Goal: Book appointment/travel/reservation

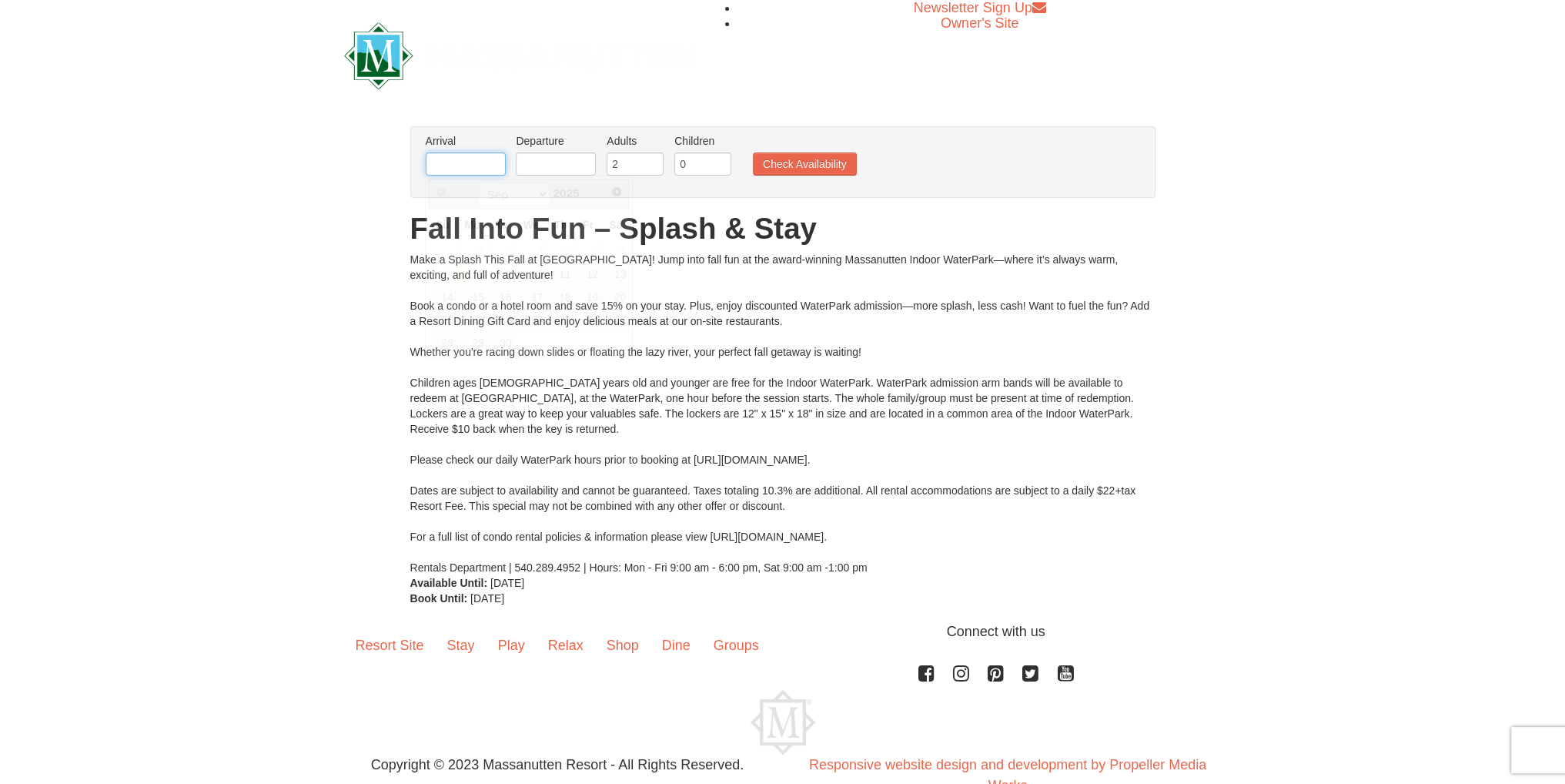
click at [481, 158] on input "text" at bounding box center [466, 164] width 80 height 23
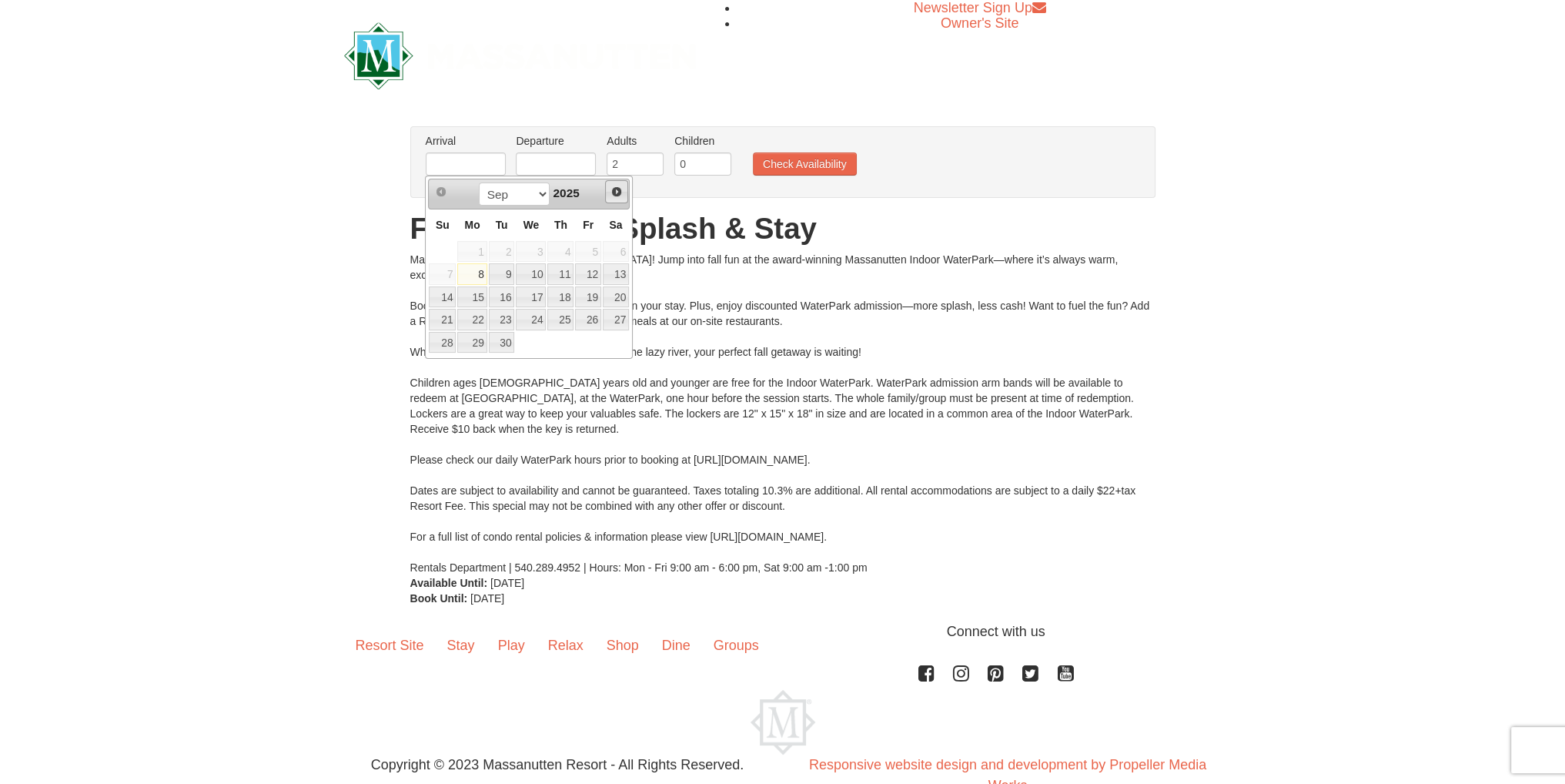
click at [618, 188] on span "Next" at bounding box center [616, 192] width 13 height 13
click at [619, 272] on link "11" at bounding box center [616, 273] width 26 height 21
type input "10/11/2025"
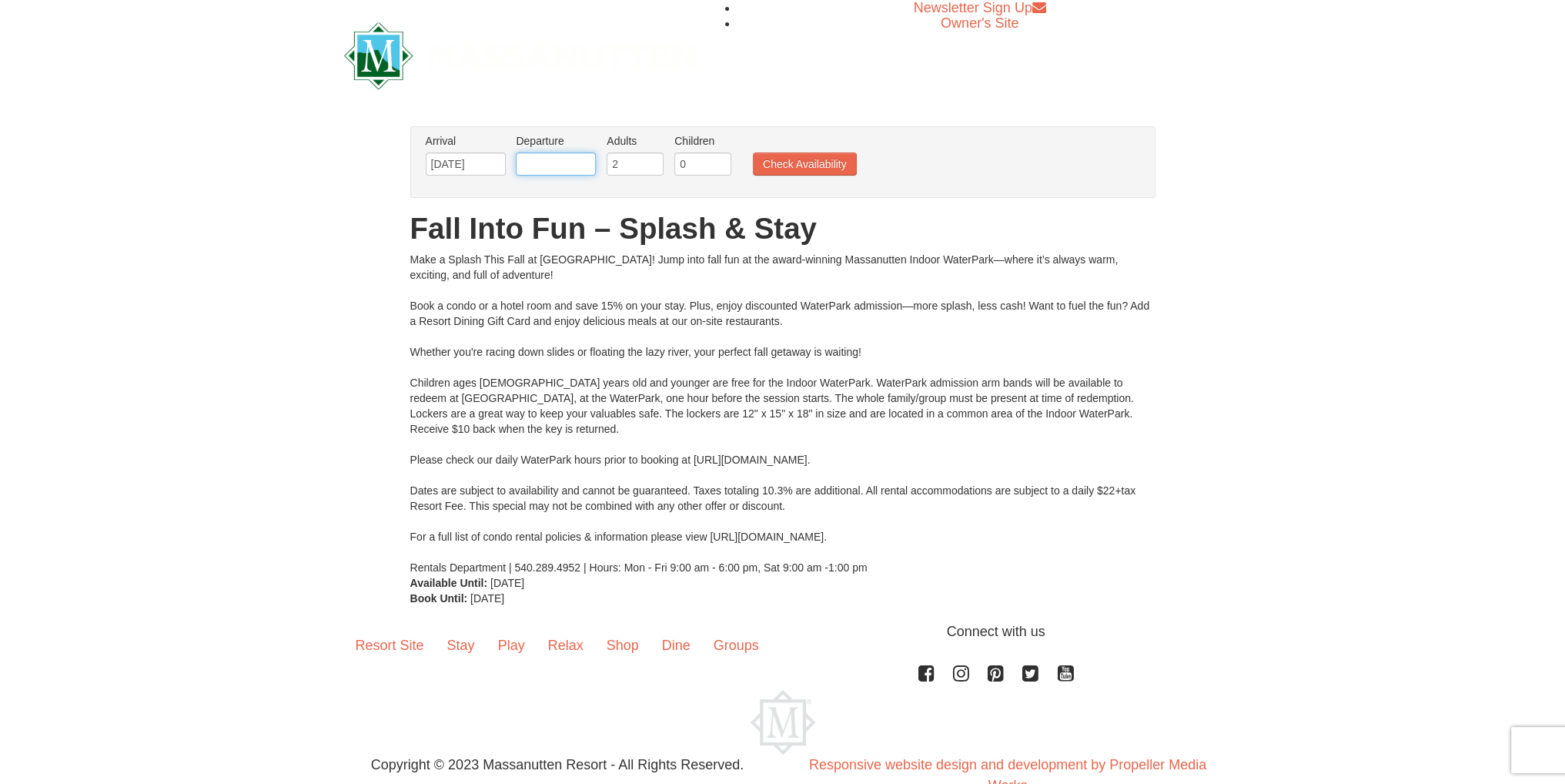
click at [579, 165] on input "text" at bounding box center [555, 164] width 80 height 23
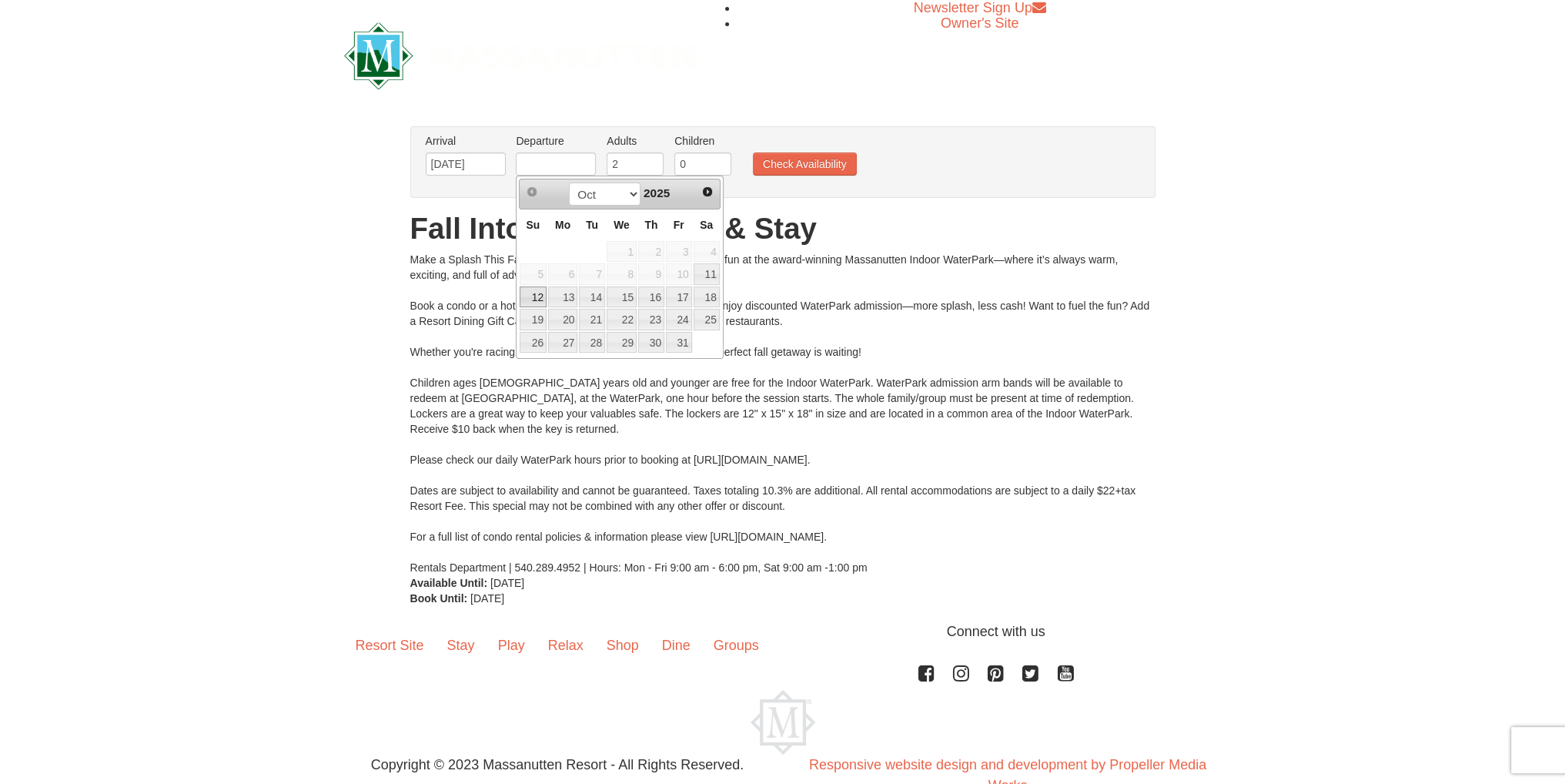
click at [534, 295] on link "12" at bounding box center [533, 296] width 27 height 21
type input "[DATE]"
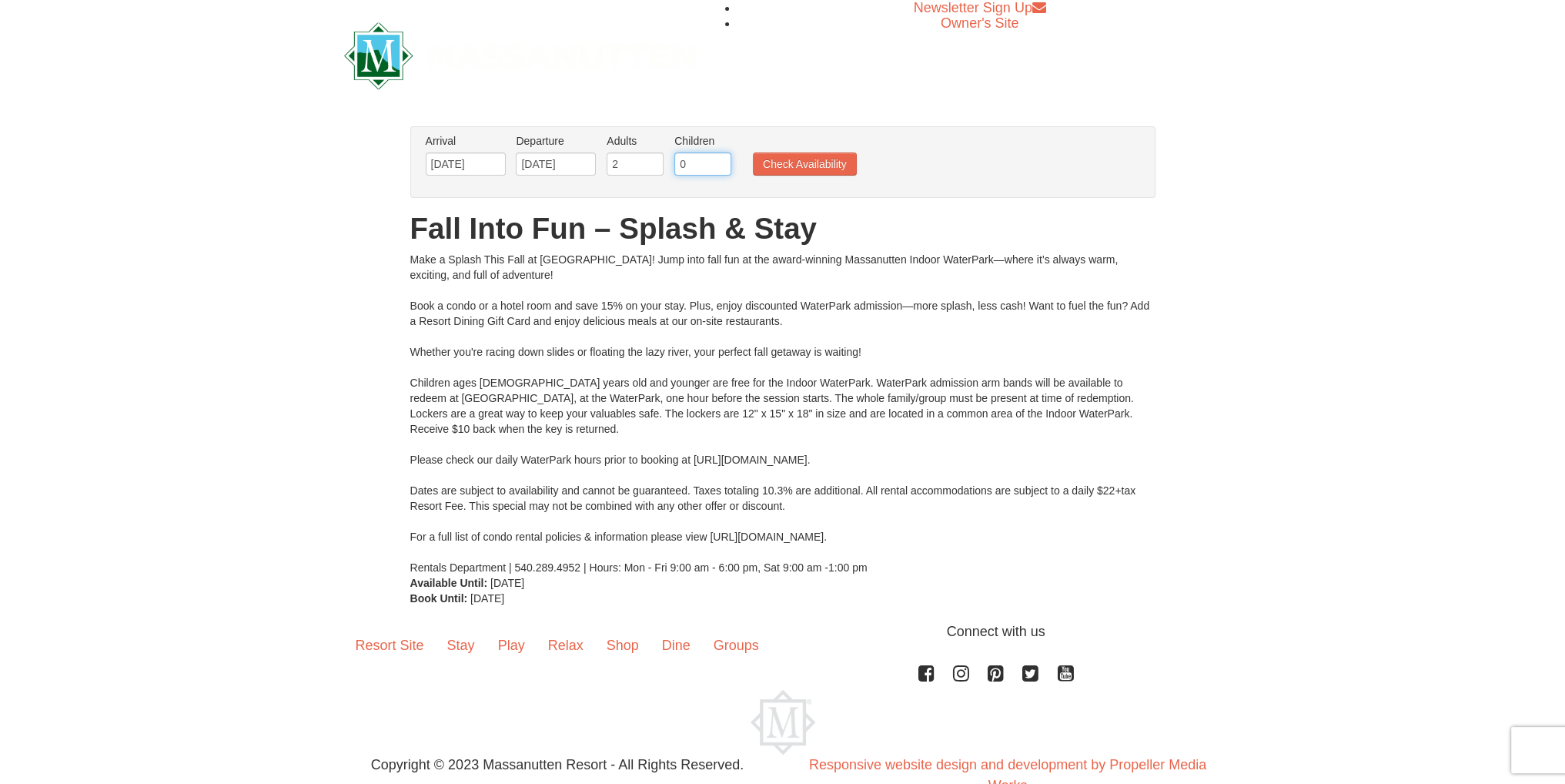
click at [705, 164] on input "0" at bounding box center [703, 164] width 57 height 23
click at [717, 160] on input "1" at bounding box center [703, 164] width 57 height 23
type input "2"
click at [718, 160] on input "2" at bounding box center [703, 164] width 57 height 23
click at [777, 162] on button "Check Availability" at bounding box center [805, 164] width 104 height 23
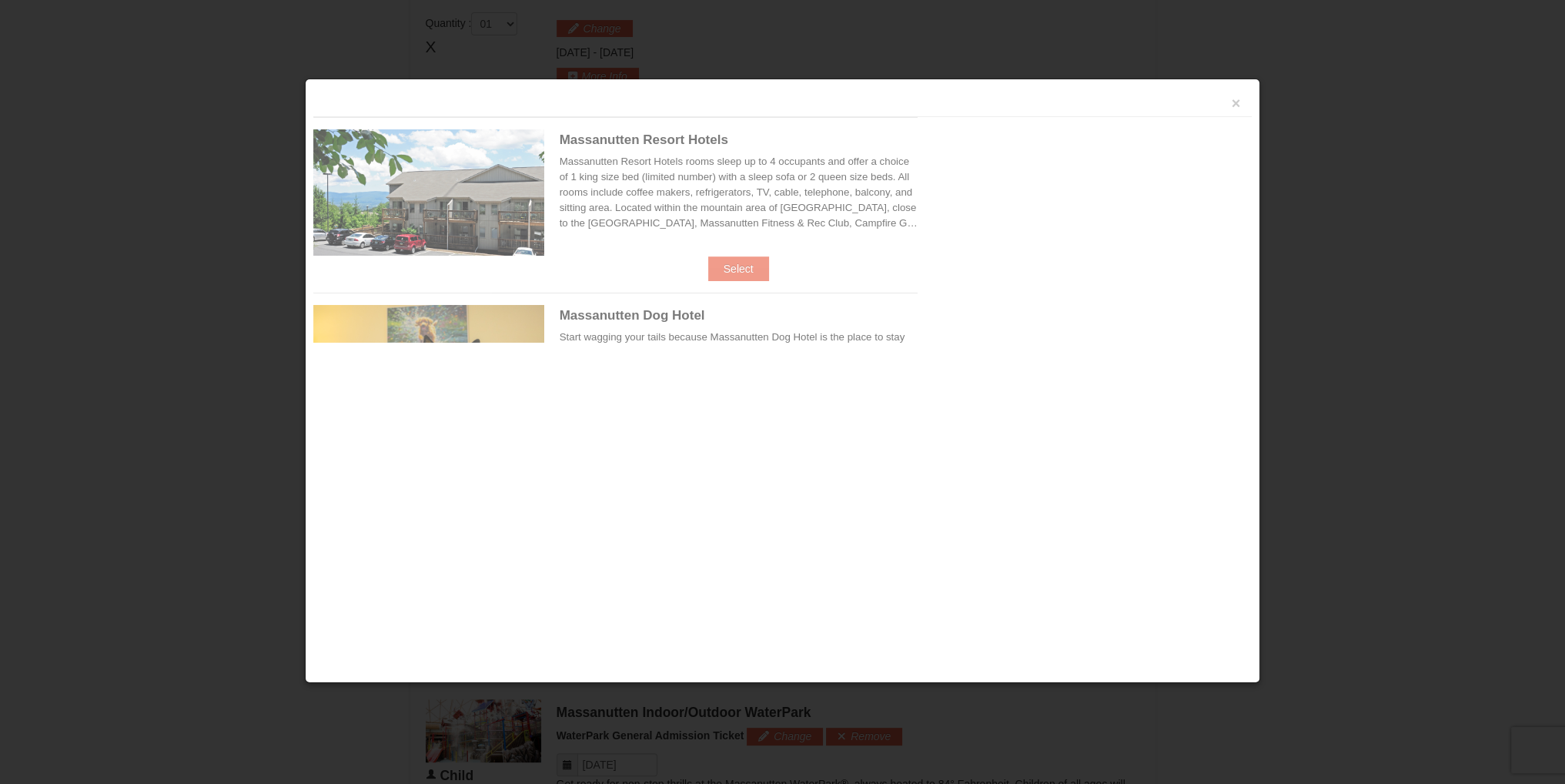
scroll to position [655, 0]
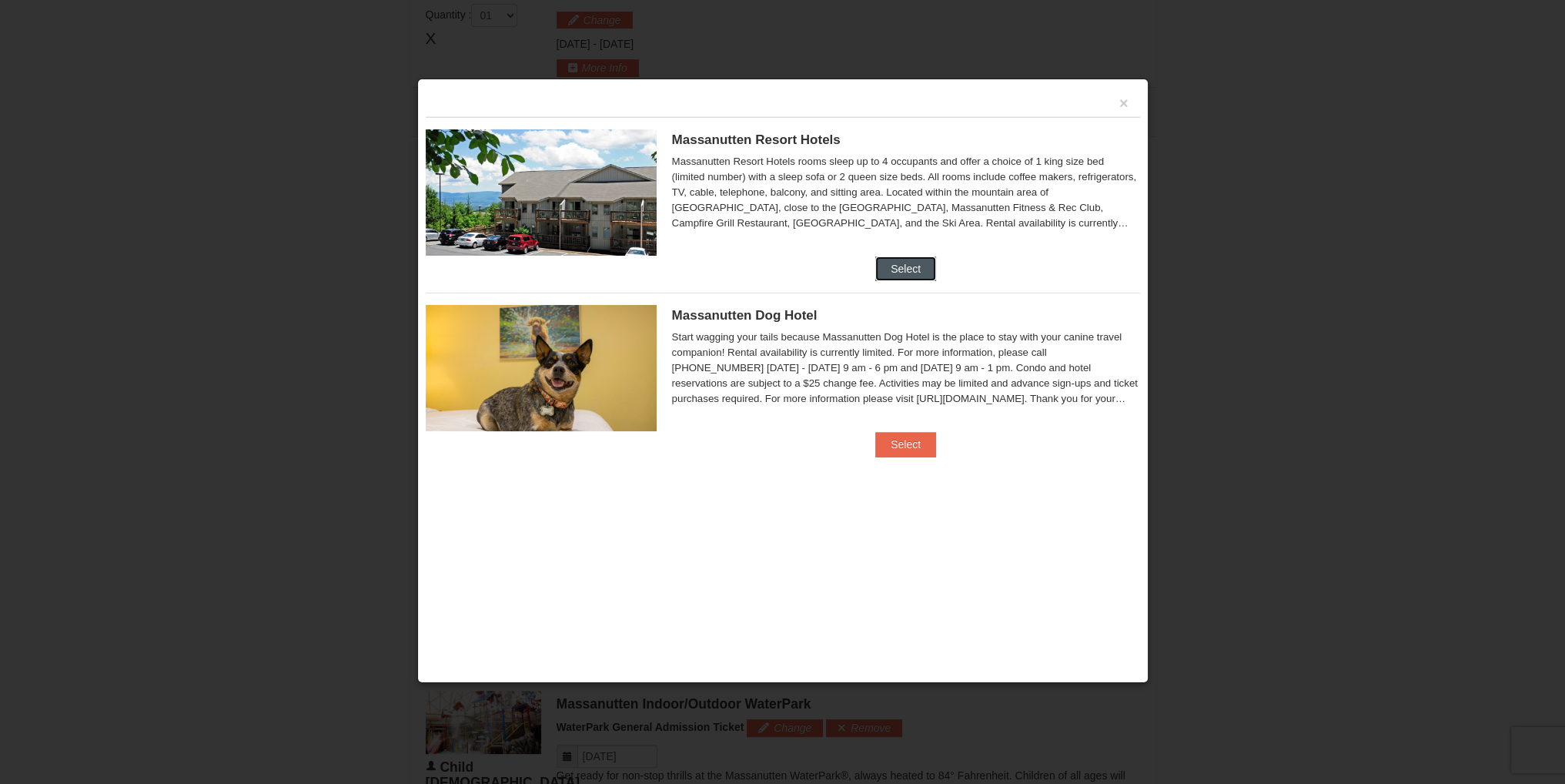
click at [899, 260] on button "Select" at bounding box center [906, 268] width 61 height 25
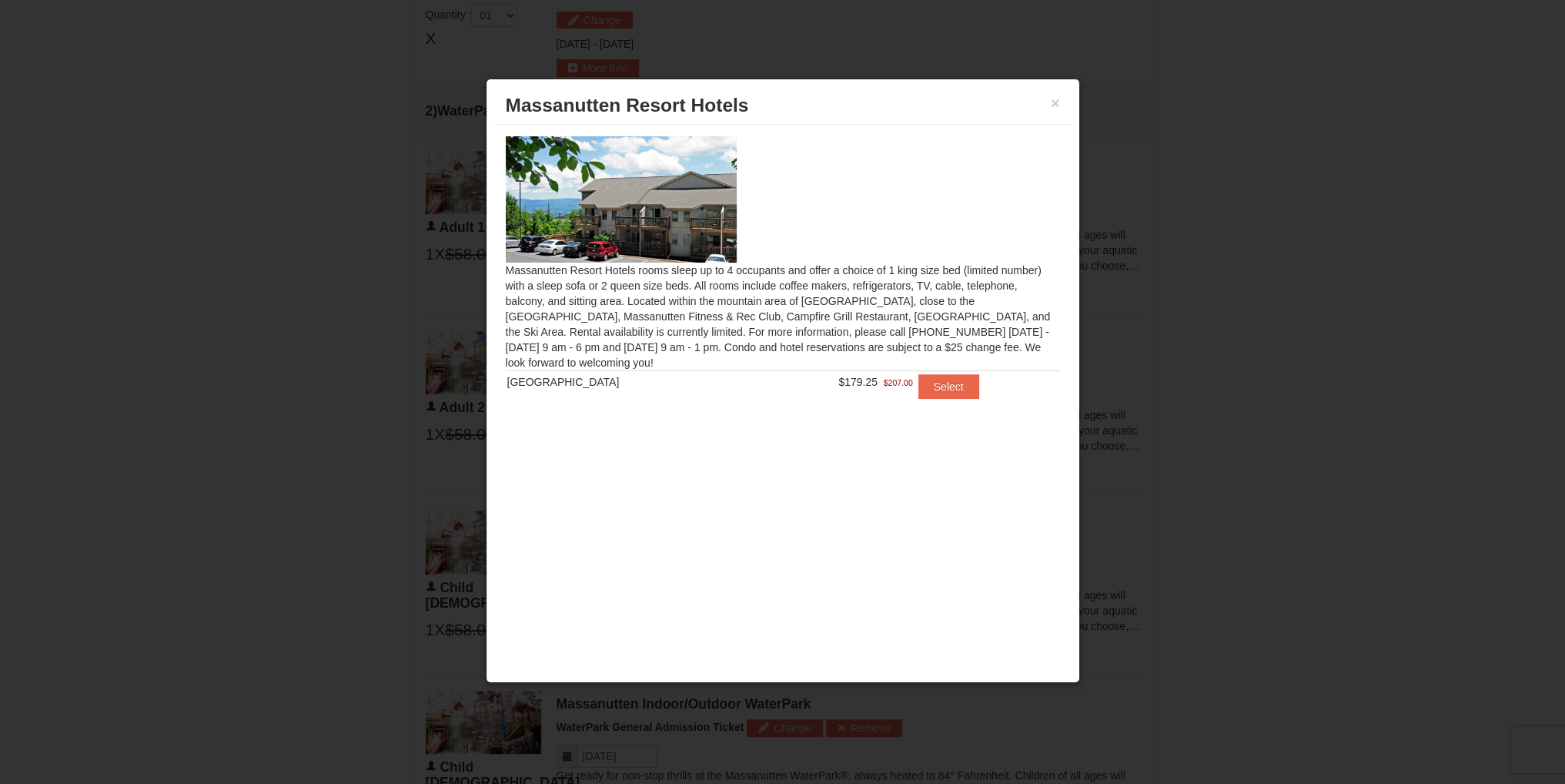
click at [1062, 96] on div "× [GEOGRAPHIC_DATA] Hotels" at bounding box center [782, 106] width 578 height 37
click at [1059, 101] on button "×" at bounding box center [1056, 102] width 10 height 15
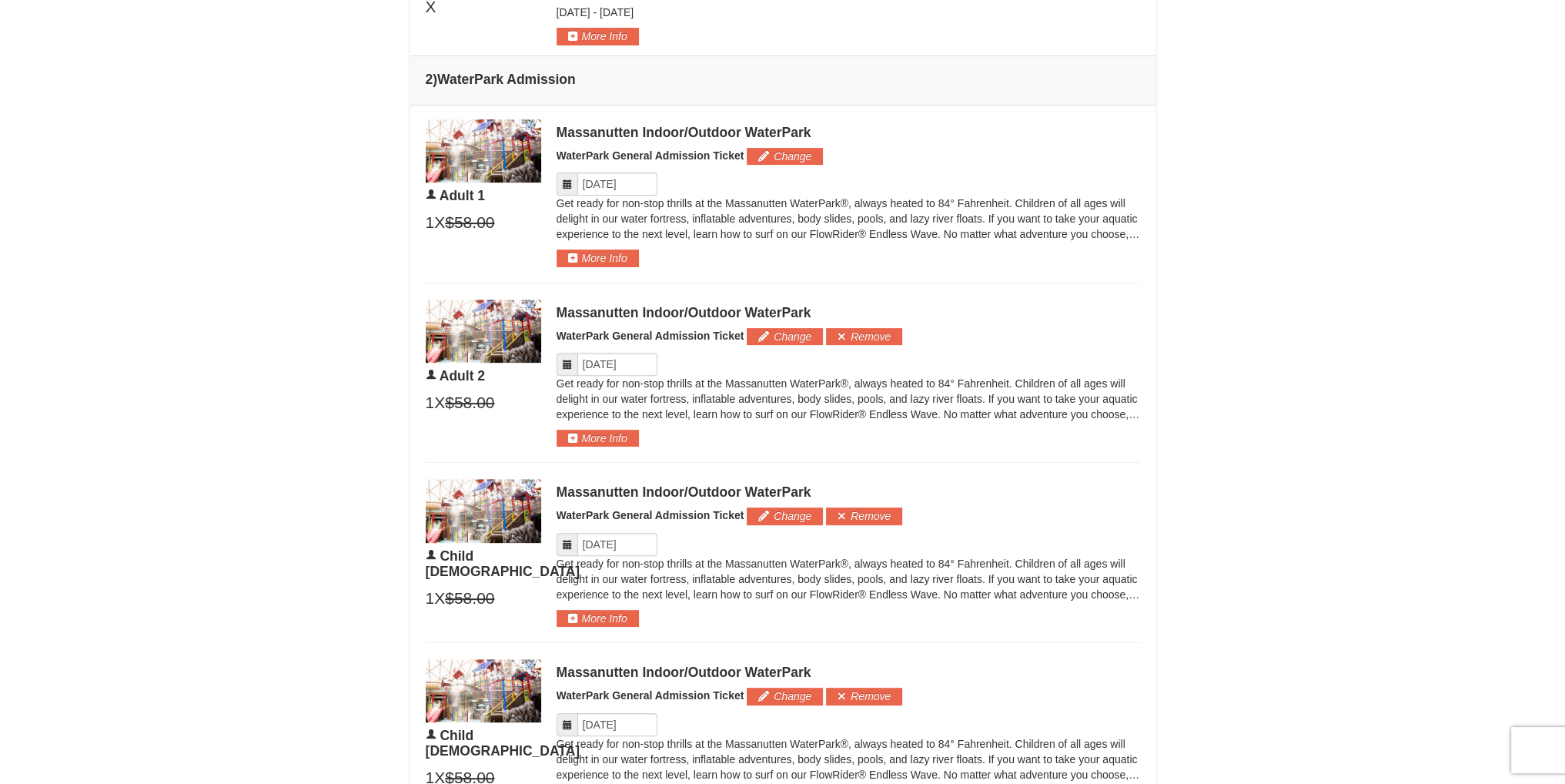
scroll to position [0, 0]
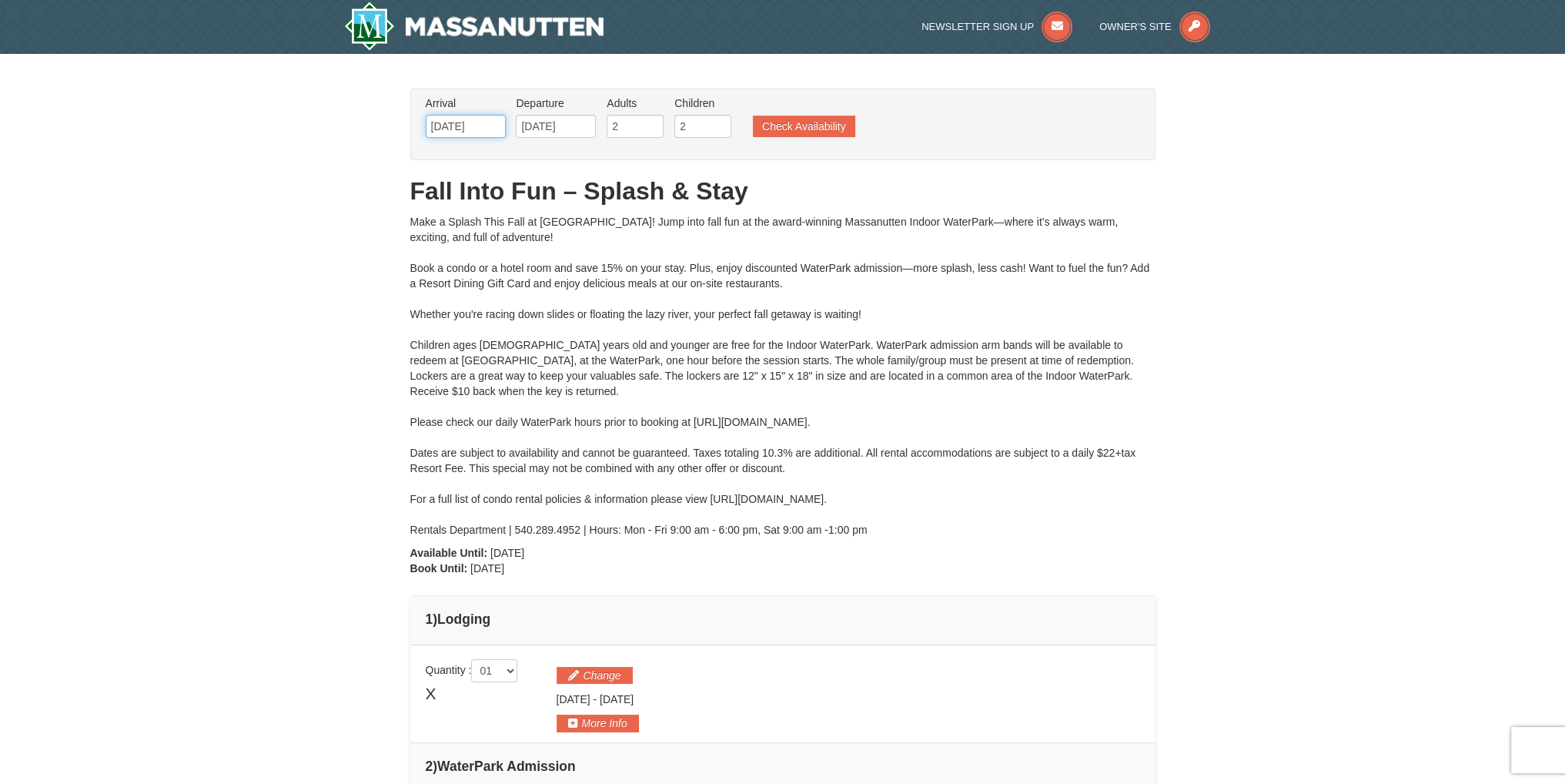
click at [465, 124] on input "[DATE]" at bounding box center [466, 126] width 80 height 23
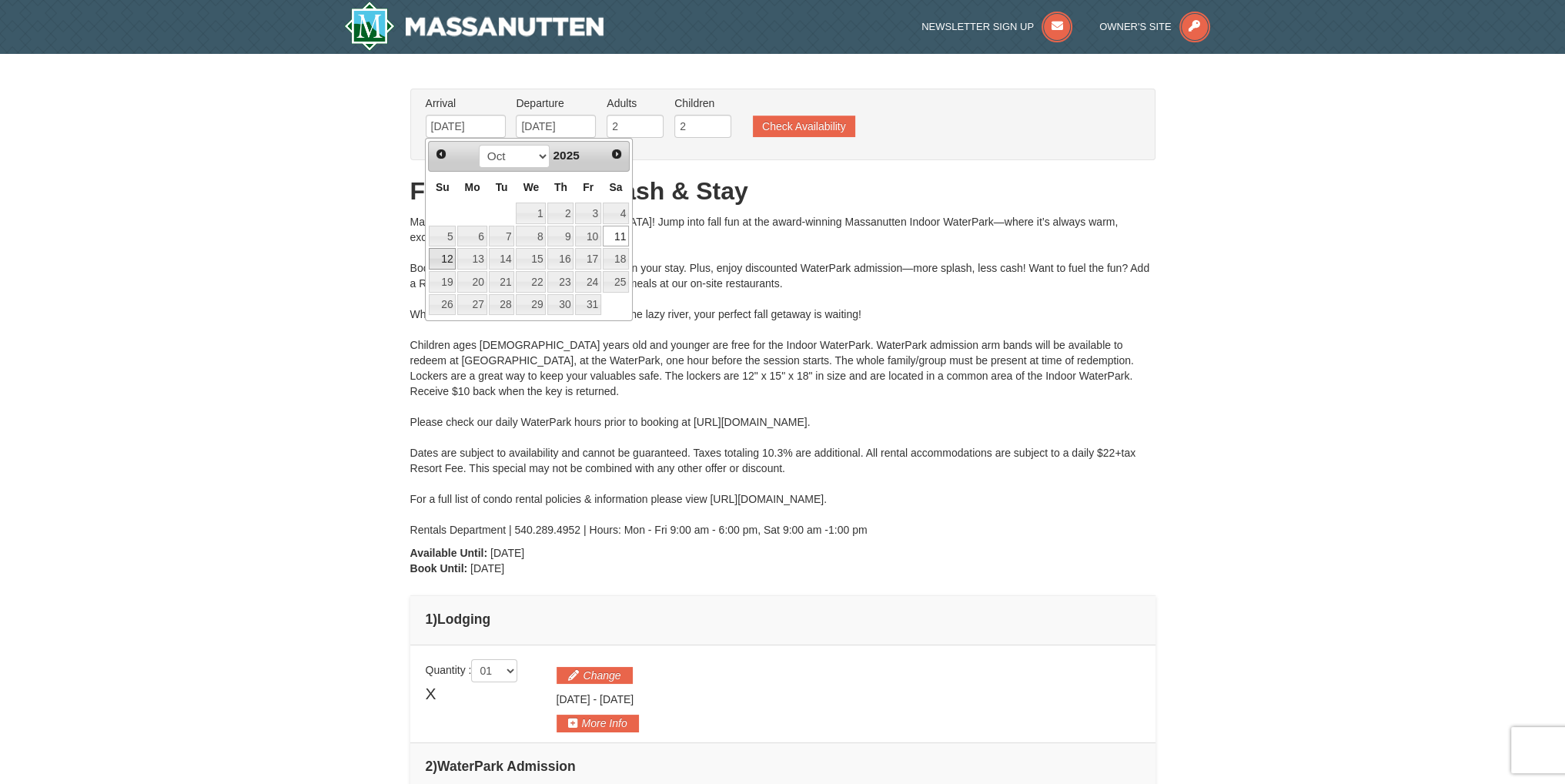
click at [436, 261] on link "12" at bounding box center [442, 258] width 27 height 21
type input "[DATE]"
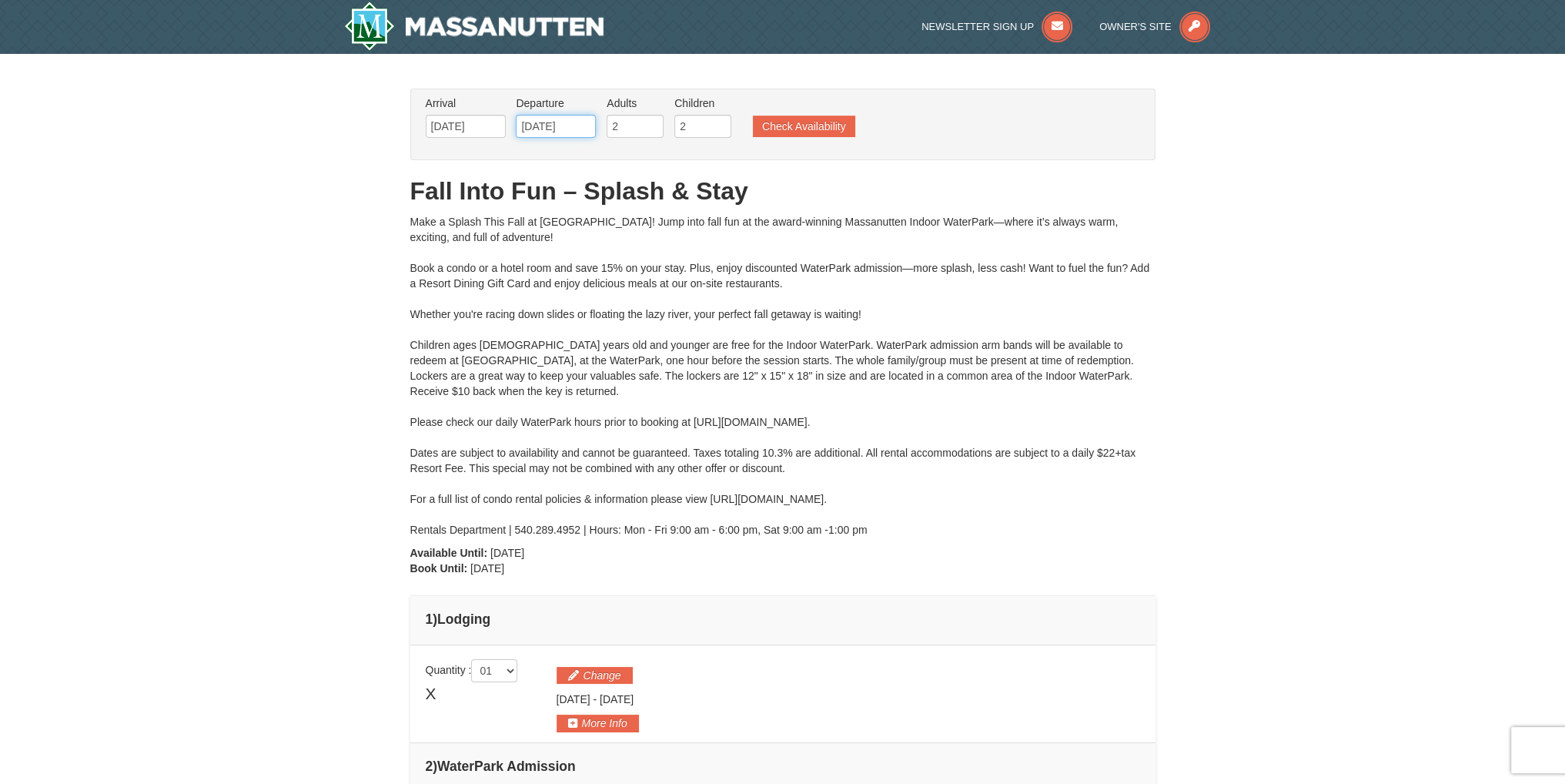
click at [555, 125] on input "[DATE]" at bounding box center [555, 126] width 80 height 23
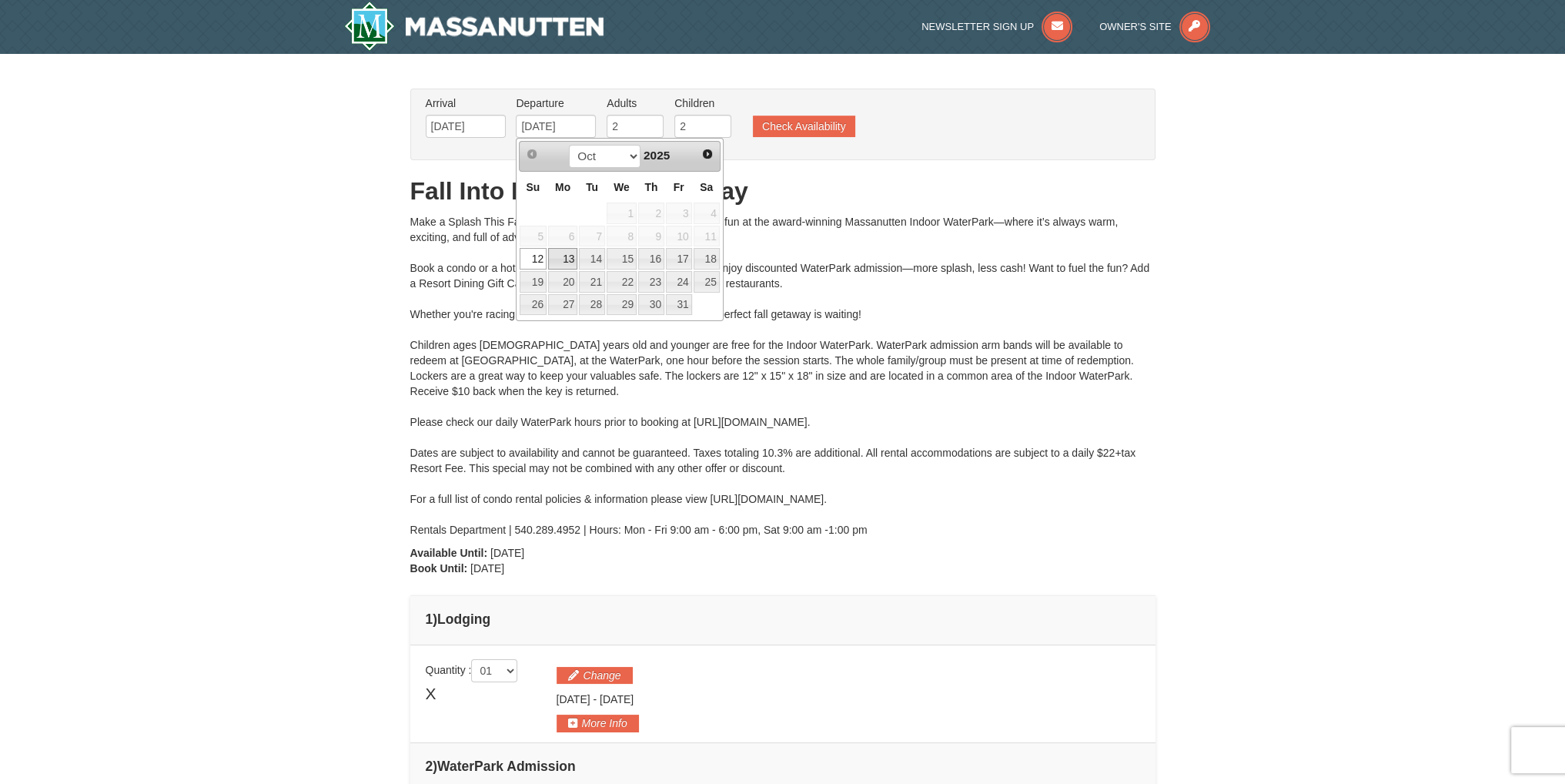
click at [565, 259] on link "13" at bounding box center [562, 258] width 29 height 21
type input "[DATE]"
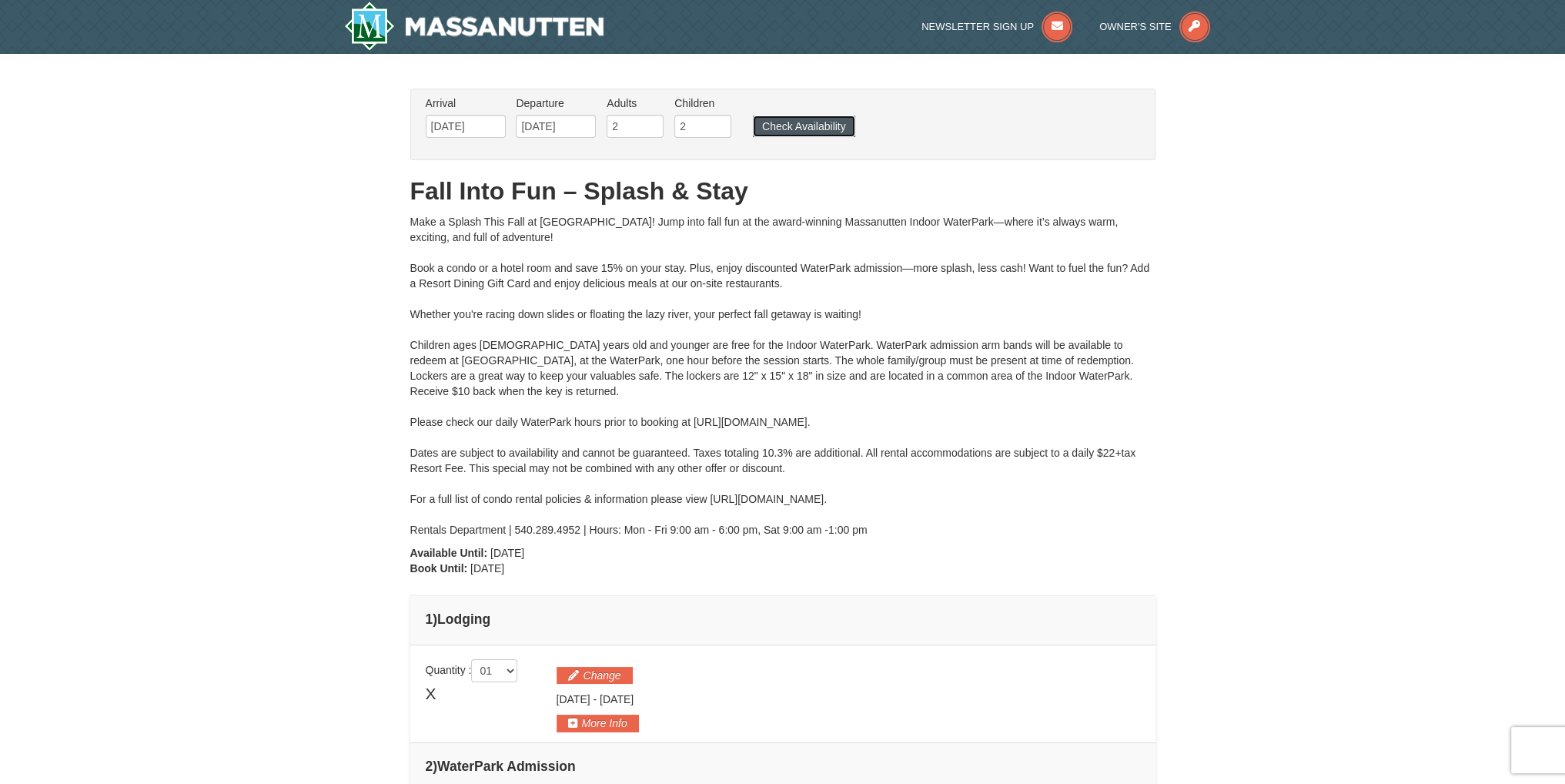
click at [792, 123] on button "Check Availability" at bounding box center [804, 126] width 102 height 21
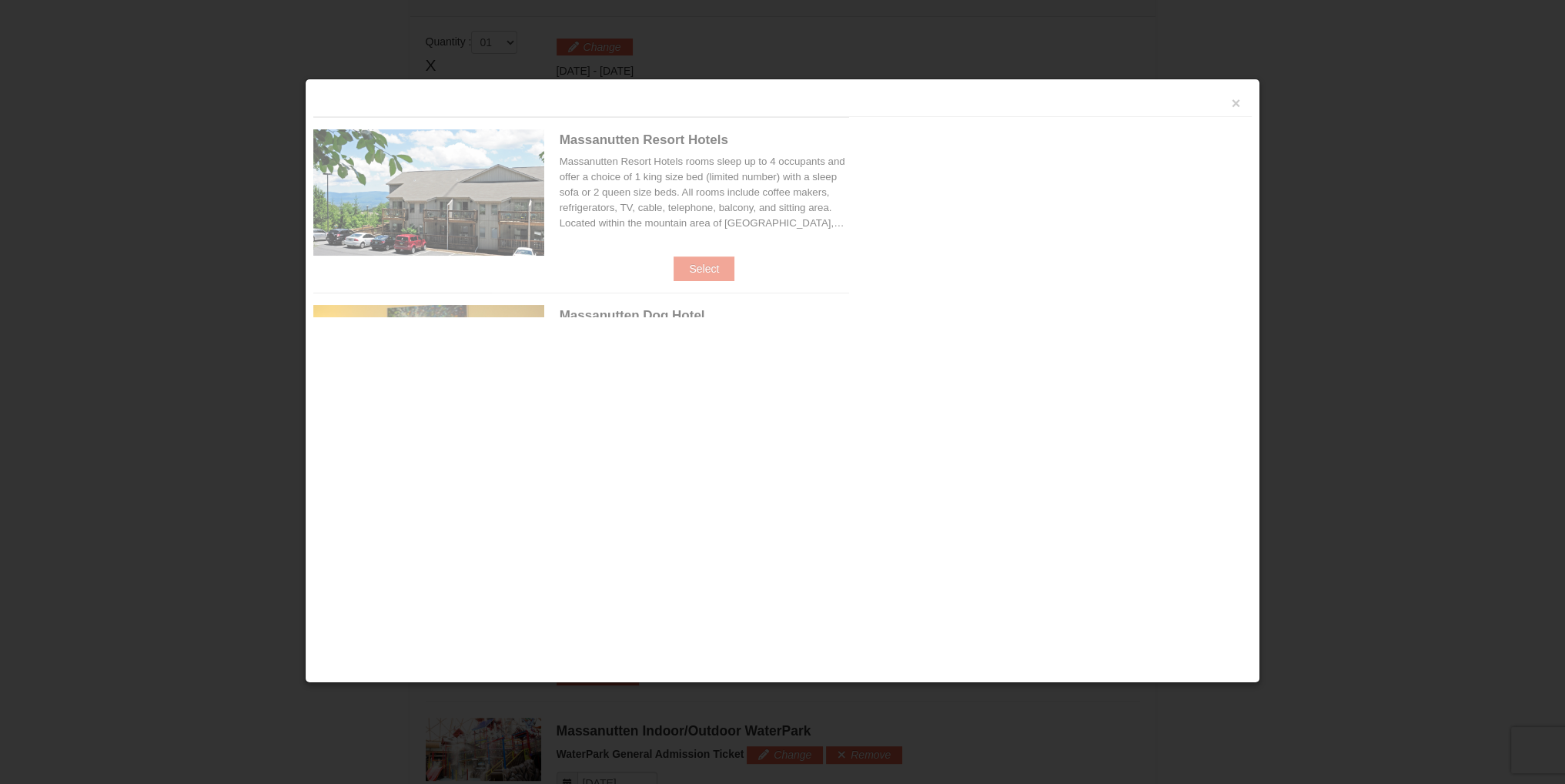
scroll to position [655, 0]
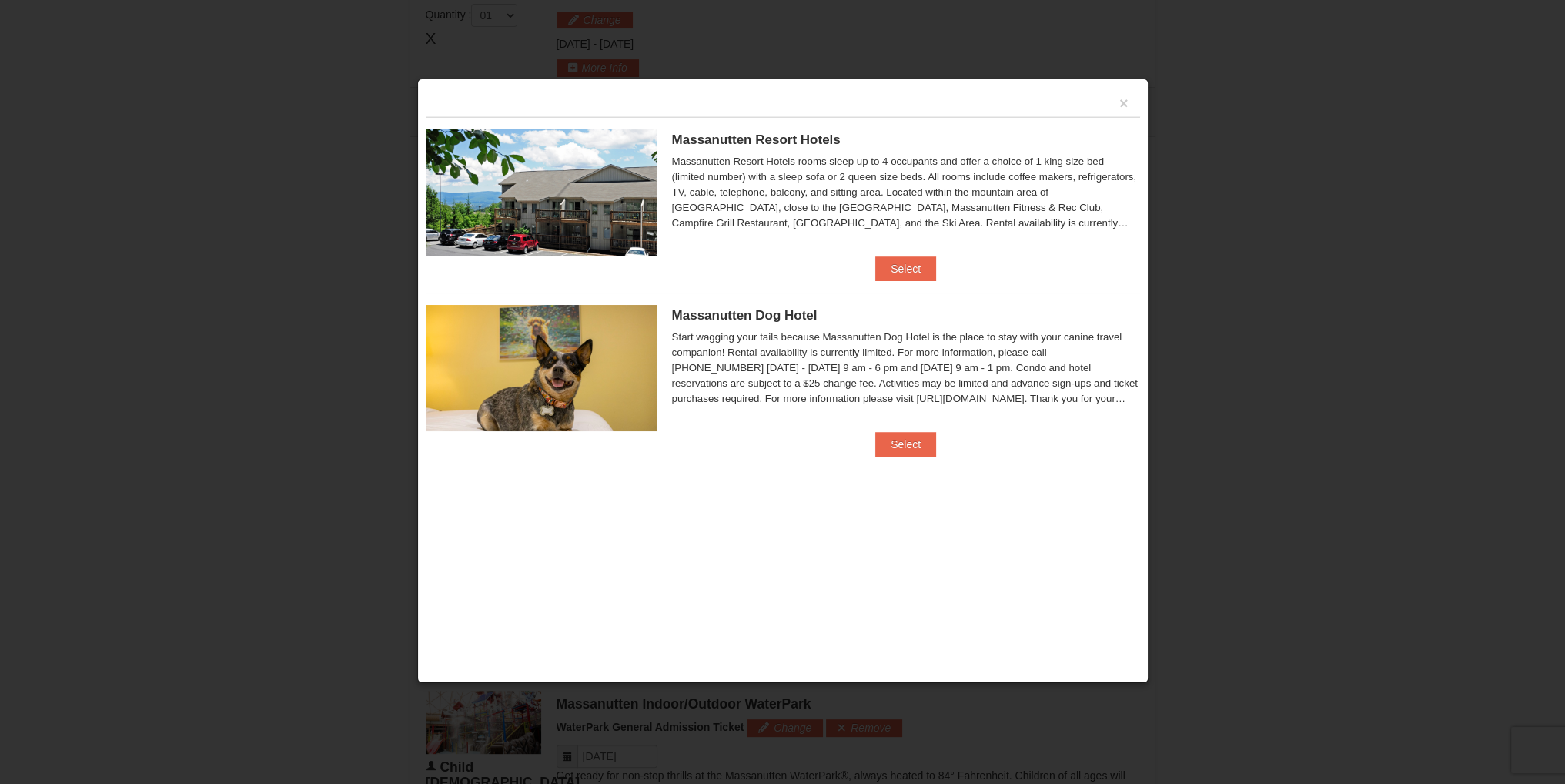
click at [759, 140] on span "Massanutten Resort Hotels" at bounding box center [756, 140] width 168 height 14
click at [907, 268] on button "Select" at bounding box center [906, 268] width 61 height 25
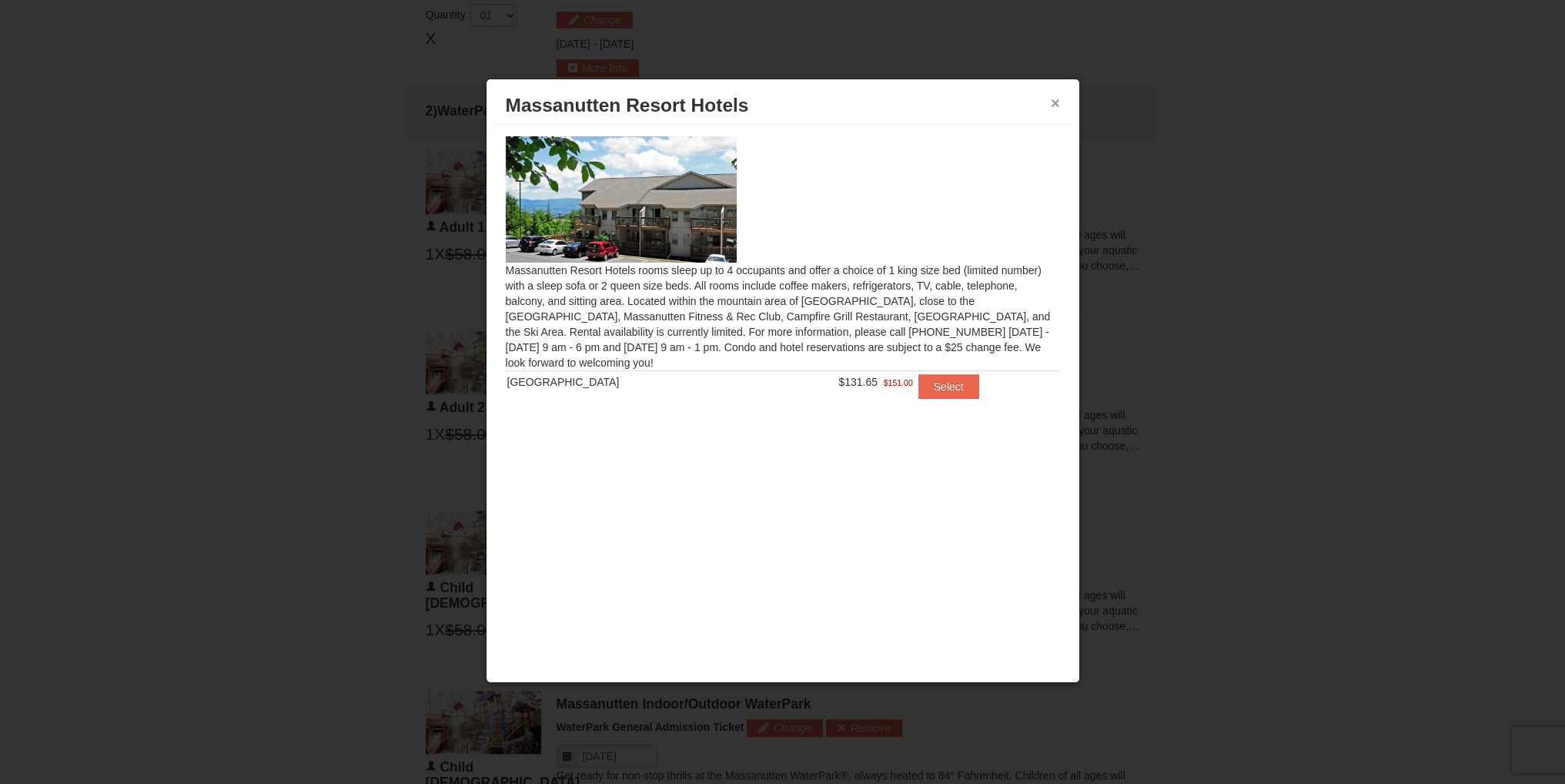
click at [1051, 103] on button "×" at bounding box center [1056, 102] width 10 height 15
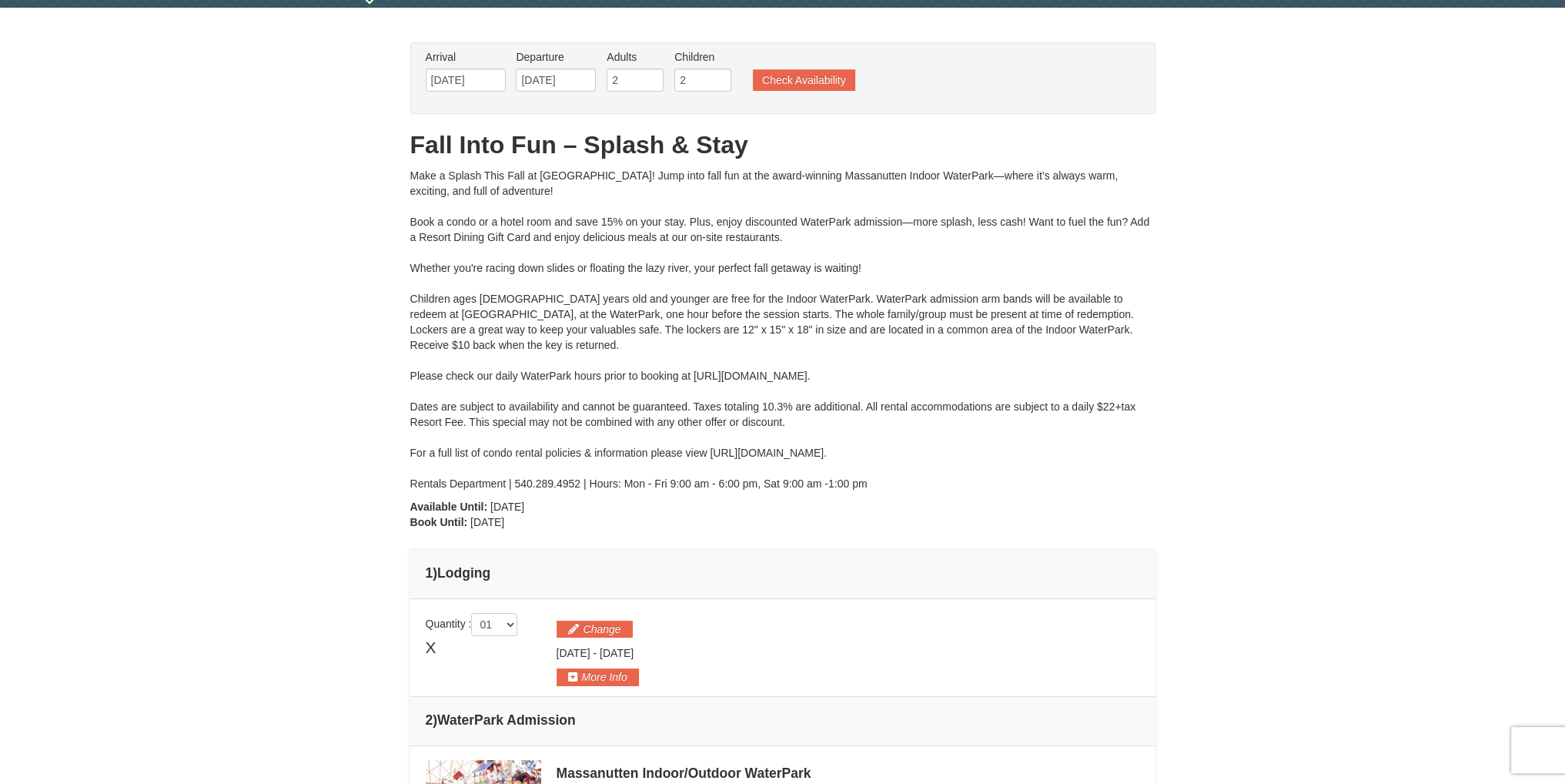
scroll to position [0, 0]
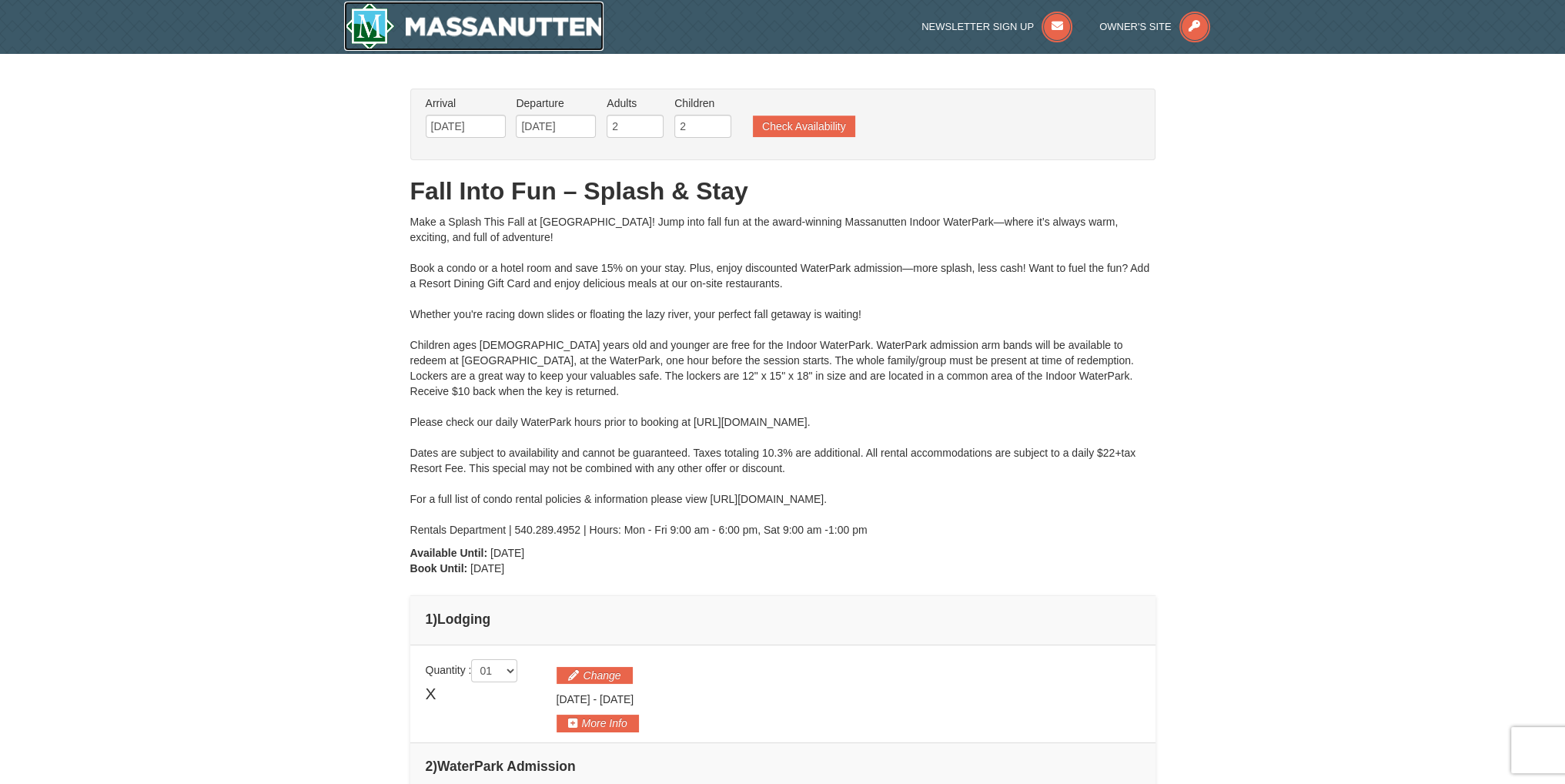
click at [497, 23] on img at bounding box center [474, 26] width 261 height 49
